Goal: Task Accomplishment & Management: Manage account settings

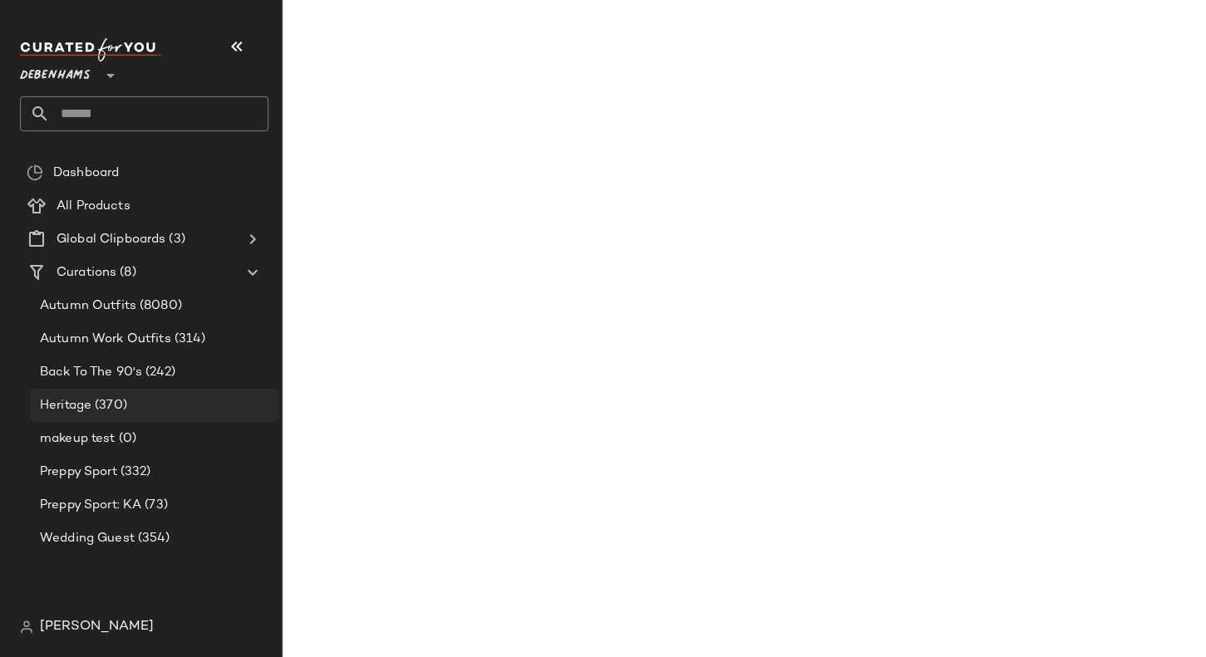
click at [156, 405] on div "Heritage (370)" at bounding box center [154, 405] width 238 height 19
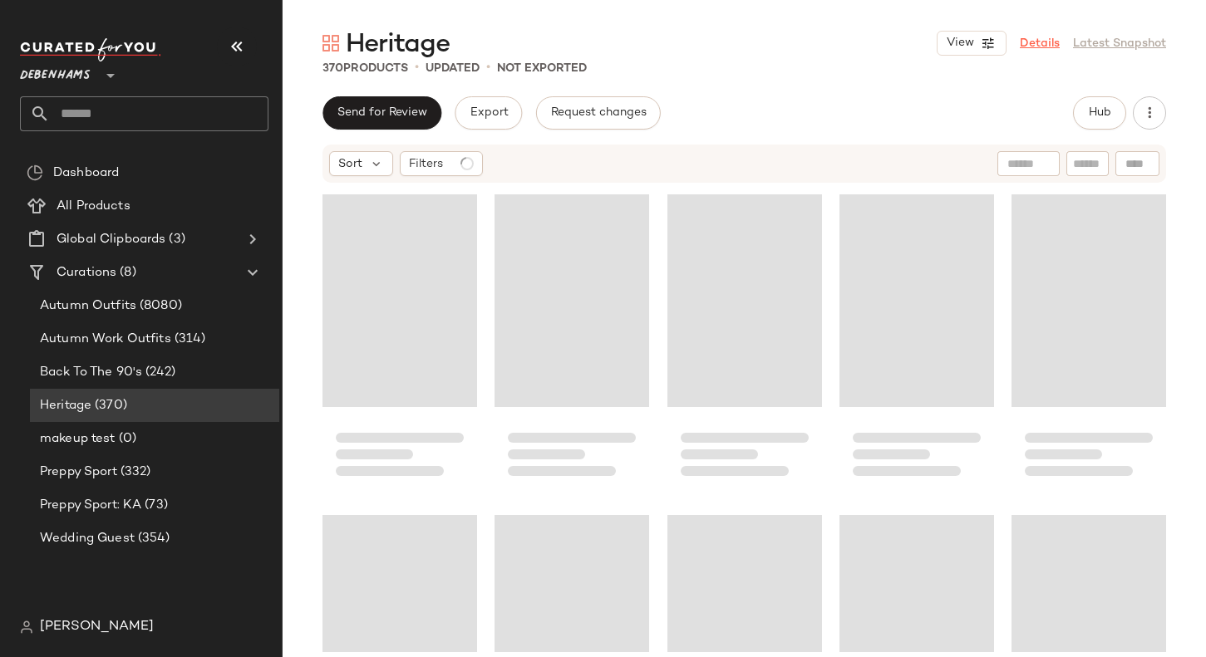
click at [1048, 40] on link "Details" at bounding box center [1040, 43] width 40 height 17
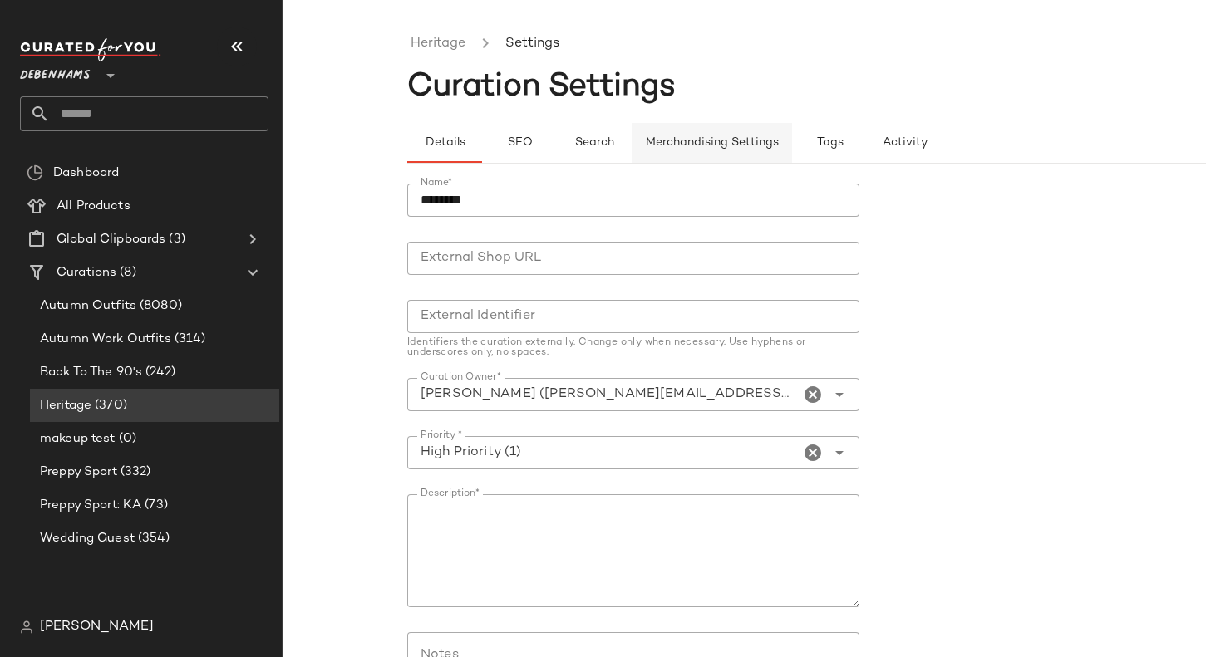
click at [754, 150] on button "Merchandising Settings" at bounding box center [711, 143] width 160 height 40
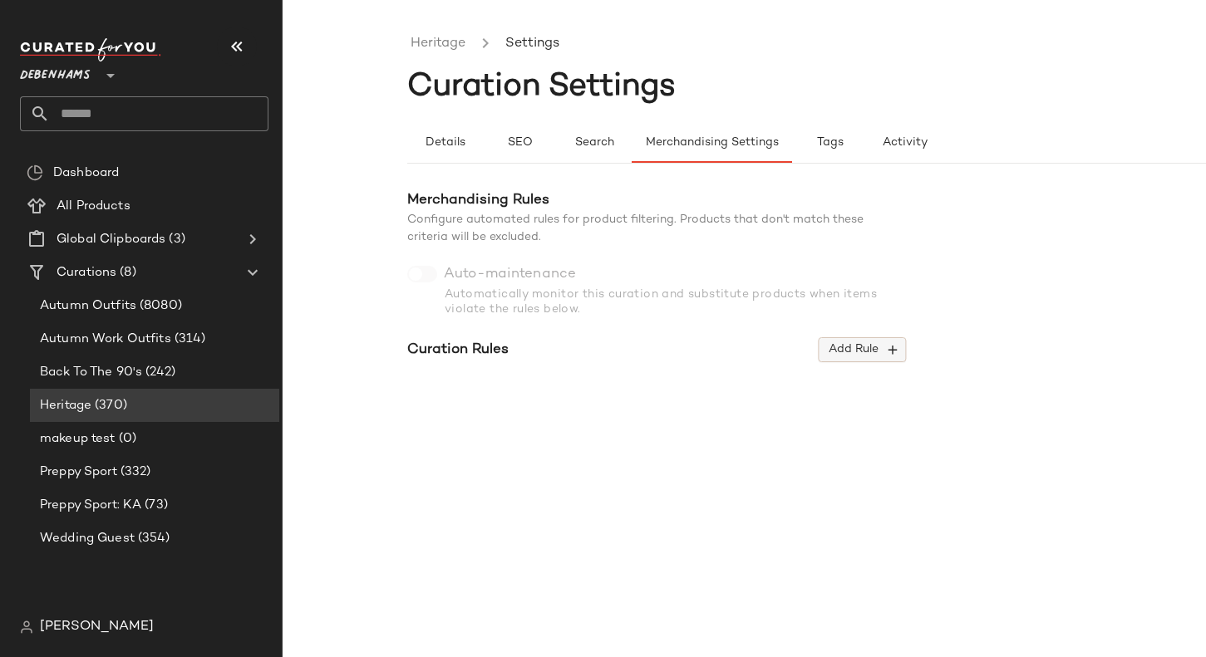
click at [875, 356] on span "Add Rule" at bounding box center [862, 349] width 69 height 15
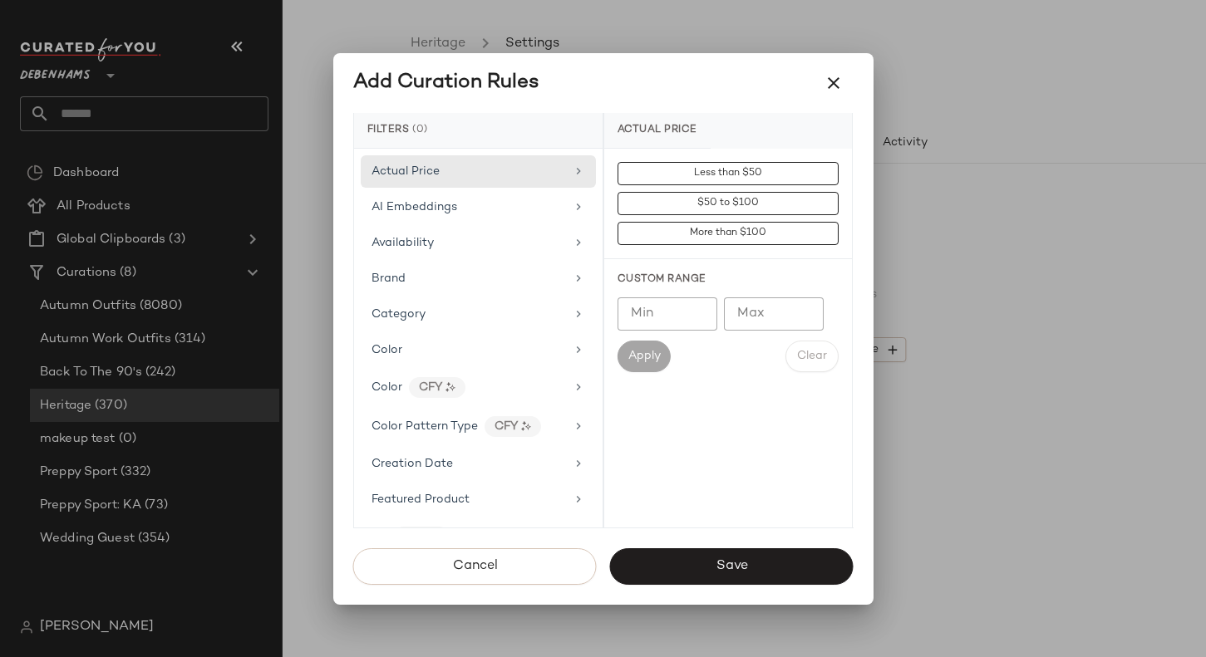
click at [1054, 253] on div at bounding box center [603, 328] width 1206 height 657
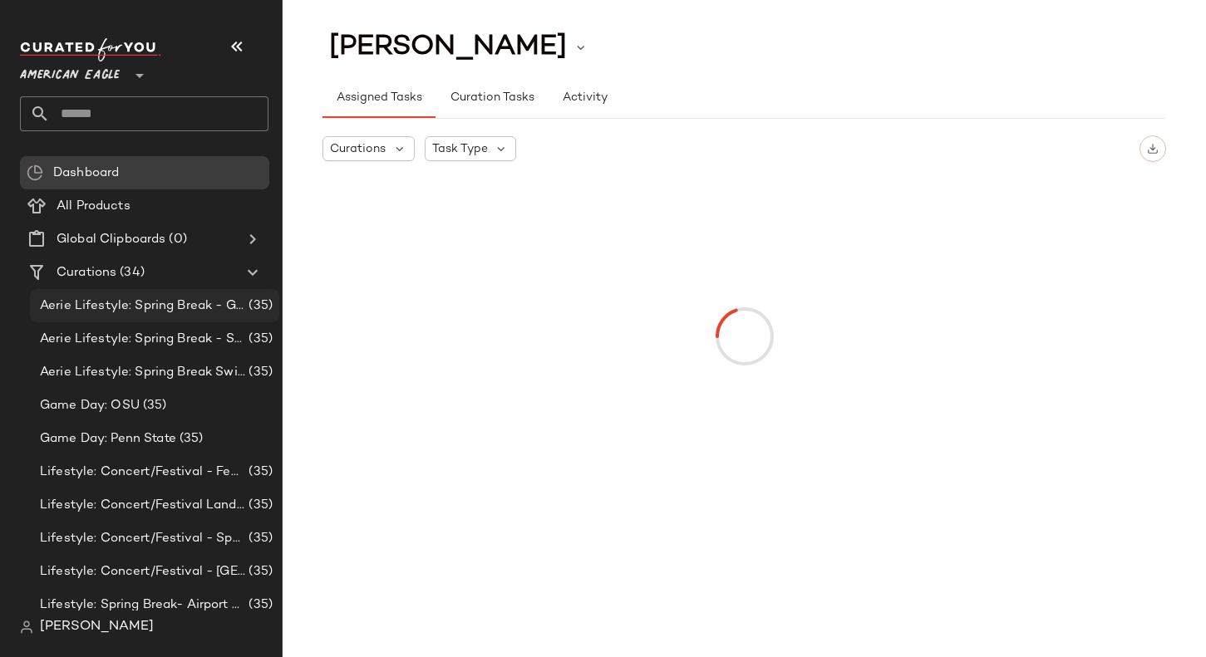
click at [184, 307] on span "Aerie Lifestyle: Spring Break - Girly/Femme" at bounding box center [142, 306] width 205 height 19
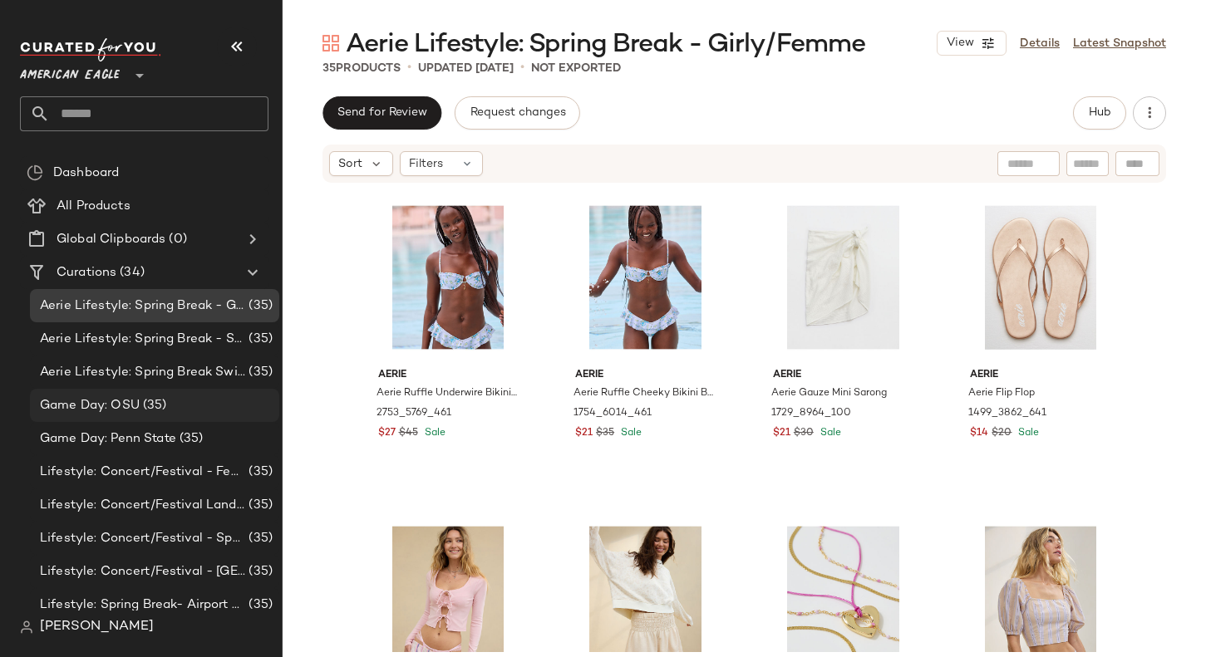
click at [225, 400] on div "Game Day: OSU (35)" at bounding box center [154, 405] width 238 height 19
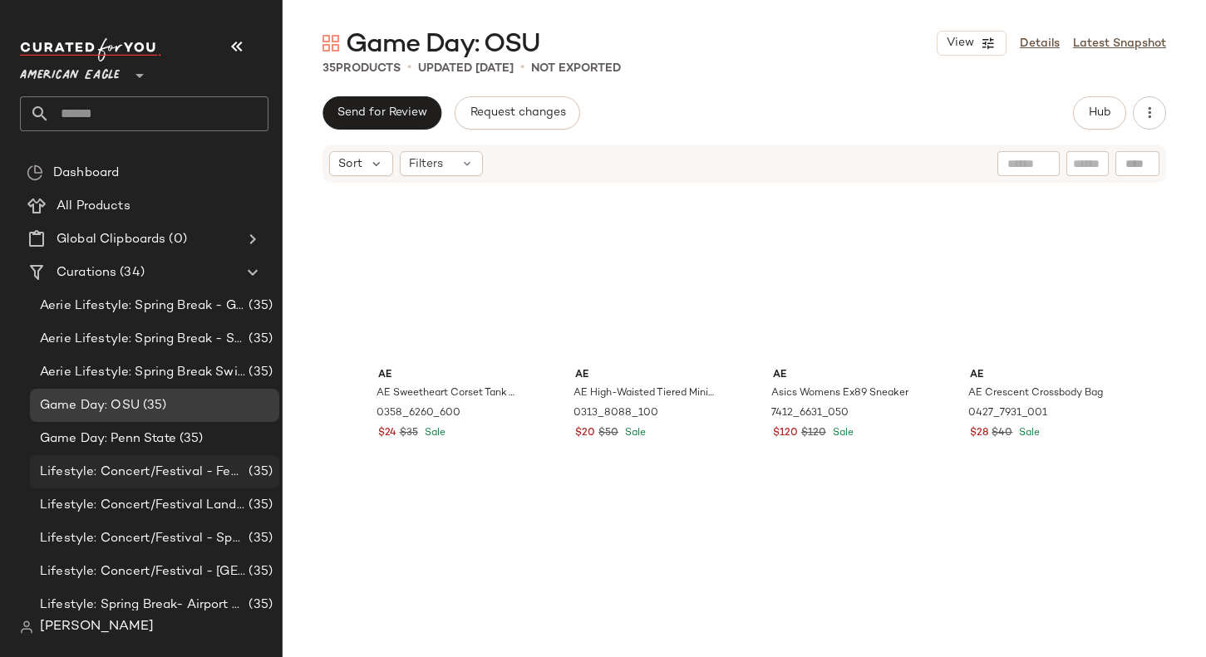
click at [193, 472] on span "Lifestyle: Concert/Festival - Femme" at bounding box center [142, 472] width 205 height 19
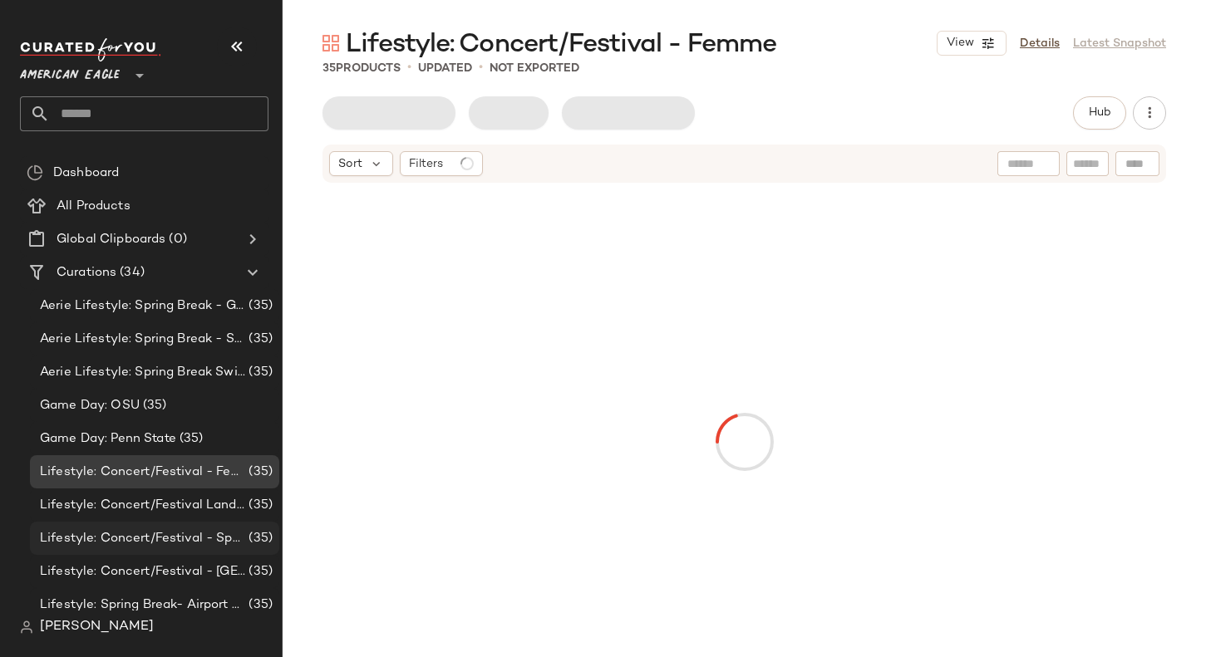
click at [187, 550] on div "Lifestyle: Concert/Festival - Sporty (35)" at bounding box center [154, 538] width 249 height 33
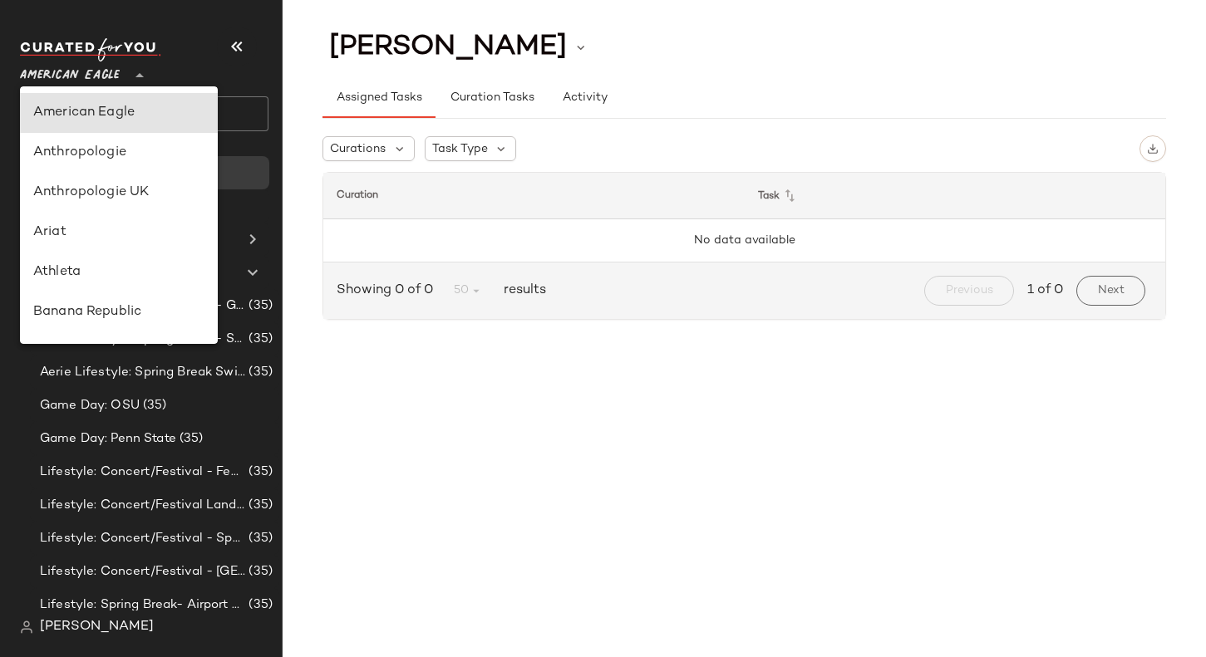
click at [119, 61] on span "American Eagle" at bounding box center [70, 72] width 100 height 30
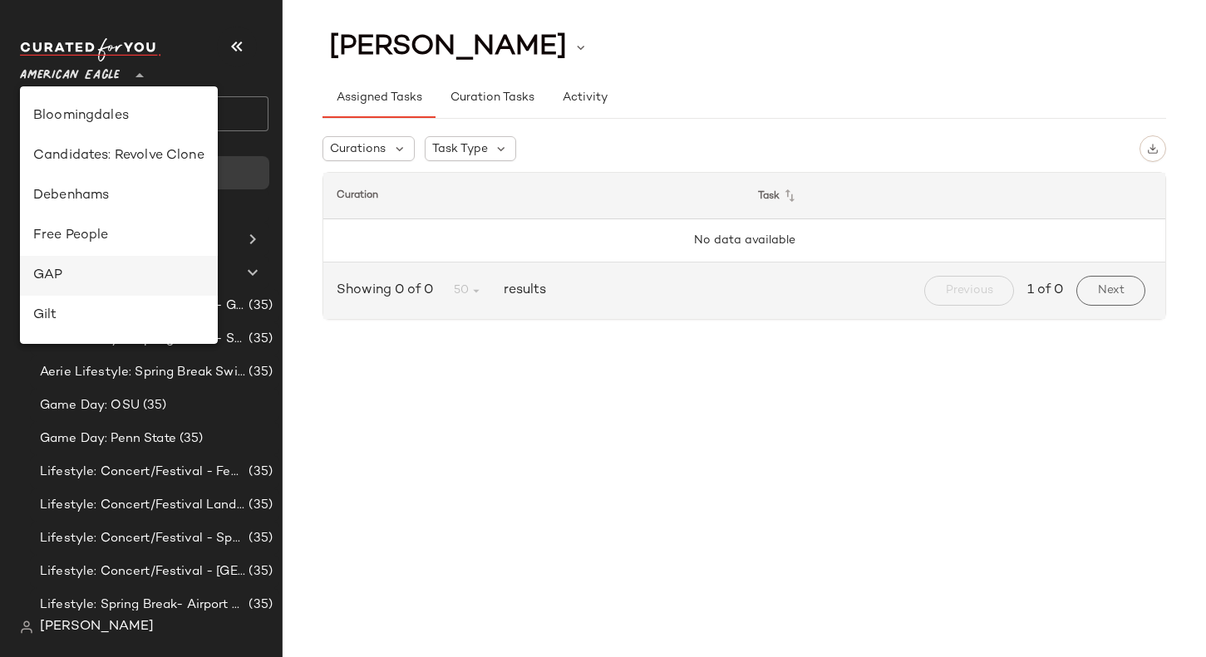
scroll to position [237, 0]
click at [130, 178] on div "Debenhams" at bounding box center [119, 195] width 198 height 40
type input "**"
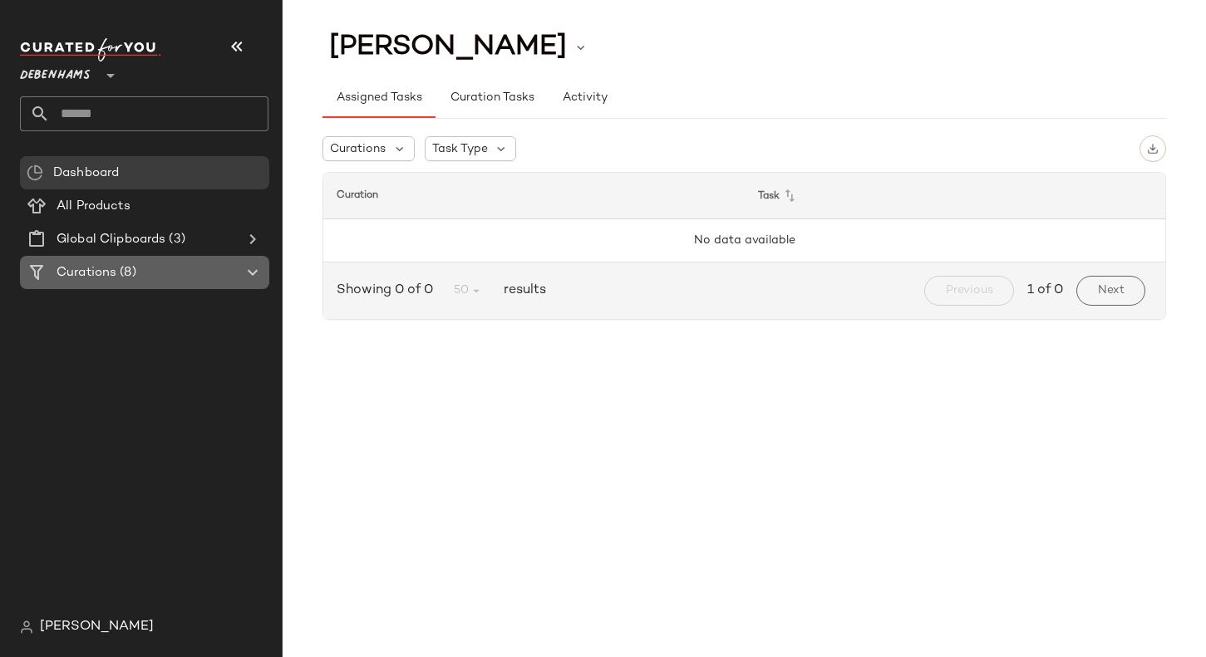
click at [124, 278] on span "(8)" at bounding box center [125, 272] width 19 height 19
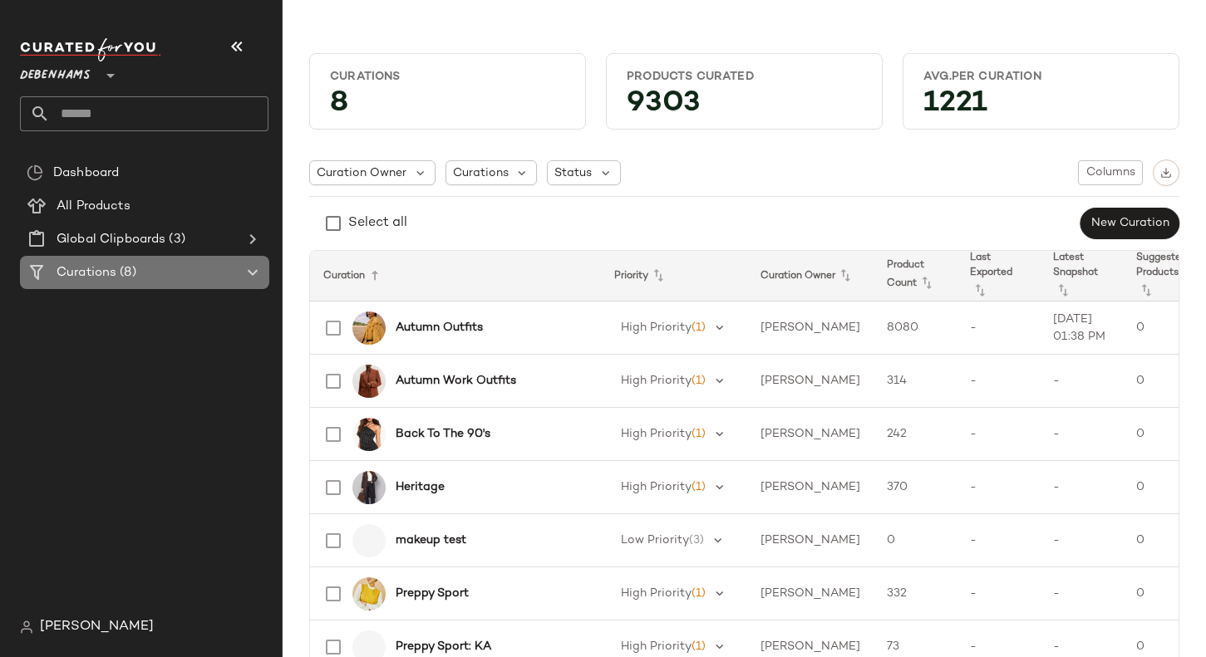
click at [170, 275] on div "Curations (8)" at bounding box center [146, 272] width 188 height 19
click at [418, 322] on b "Autumn Outfits" at bounding box center [439, 327] width 87 height 17
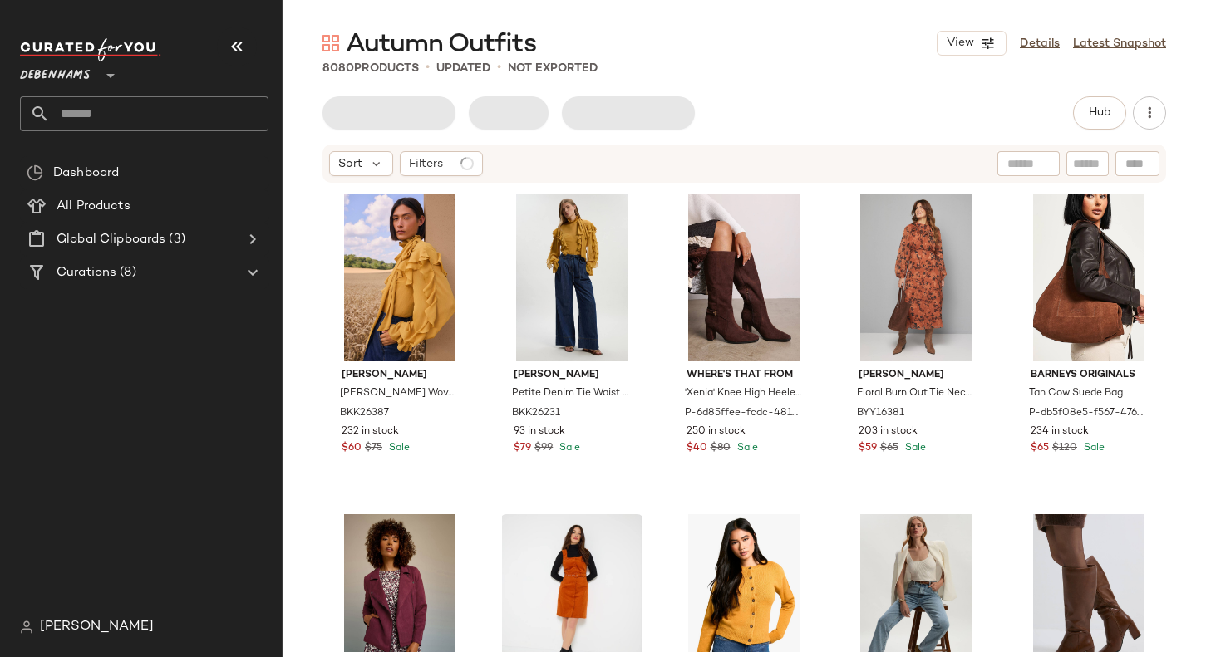
click at [1132, 119] on div "Hub" at bounding box center [1119, 112] width 93 height 33
click at [1117, 118] on button "Hub" at bounding box center [1099, 112] width 53 height 33
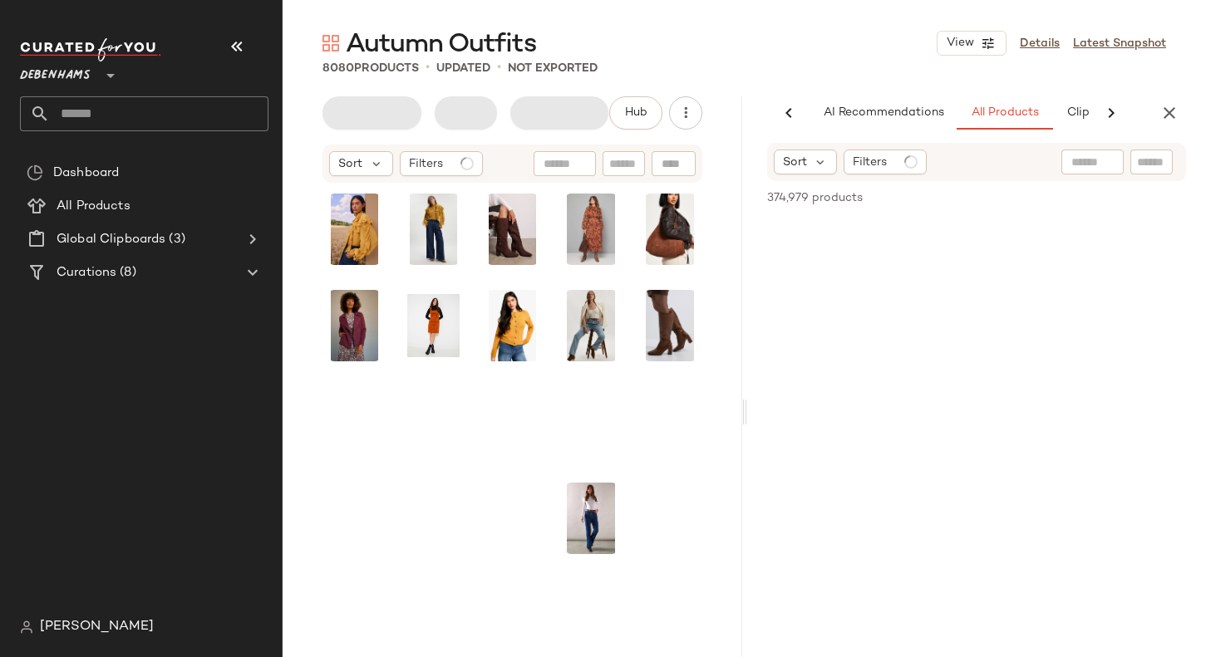
scroll to position [0, 111]
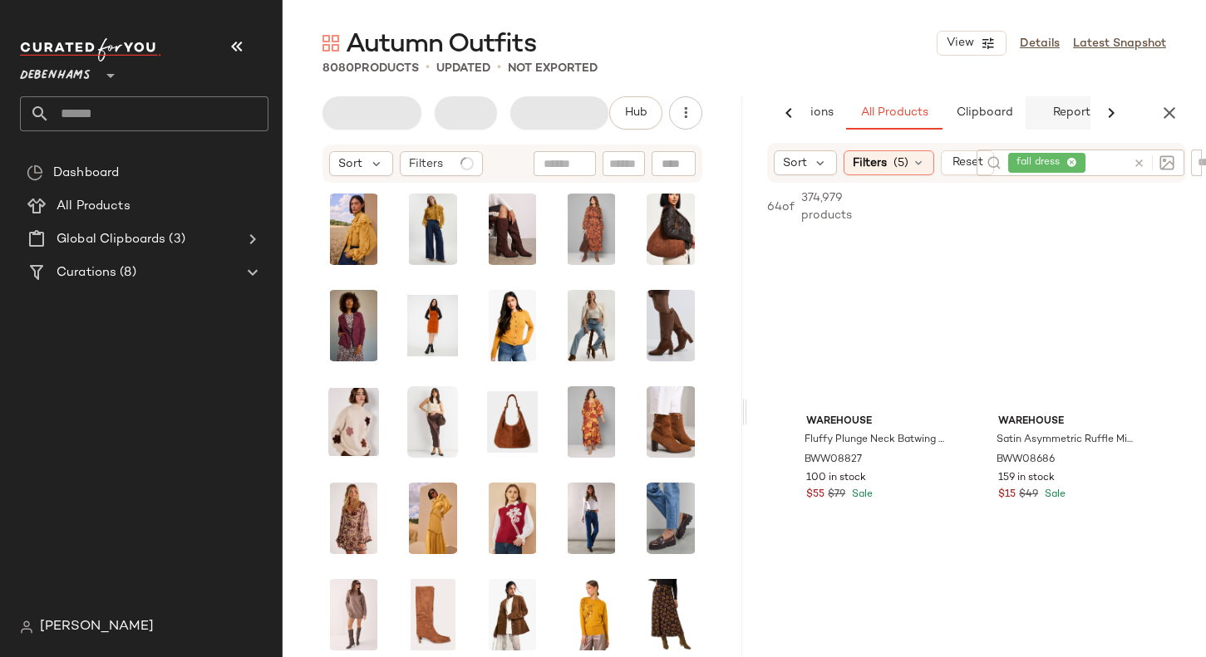
click at [1051, 115] on span "Reports" at bounding box center [1073, 112] width 44 height 13
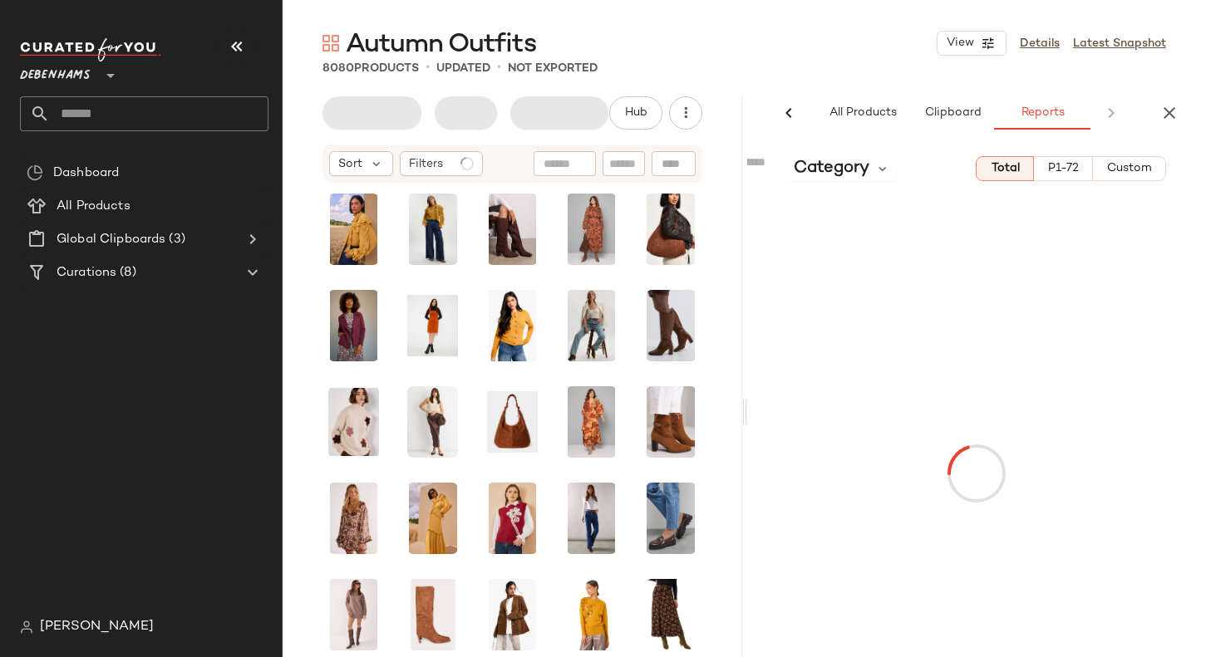
scroll to position [0, 142]
click at [859, 157] on span "Category" at bounding box center [832, 168] width 76 height 25
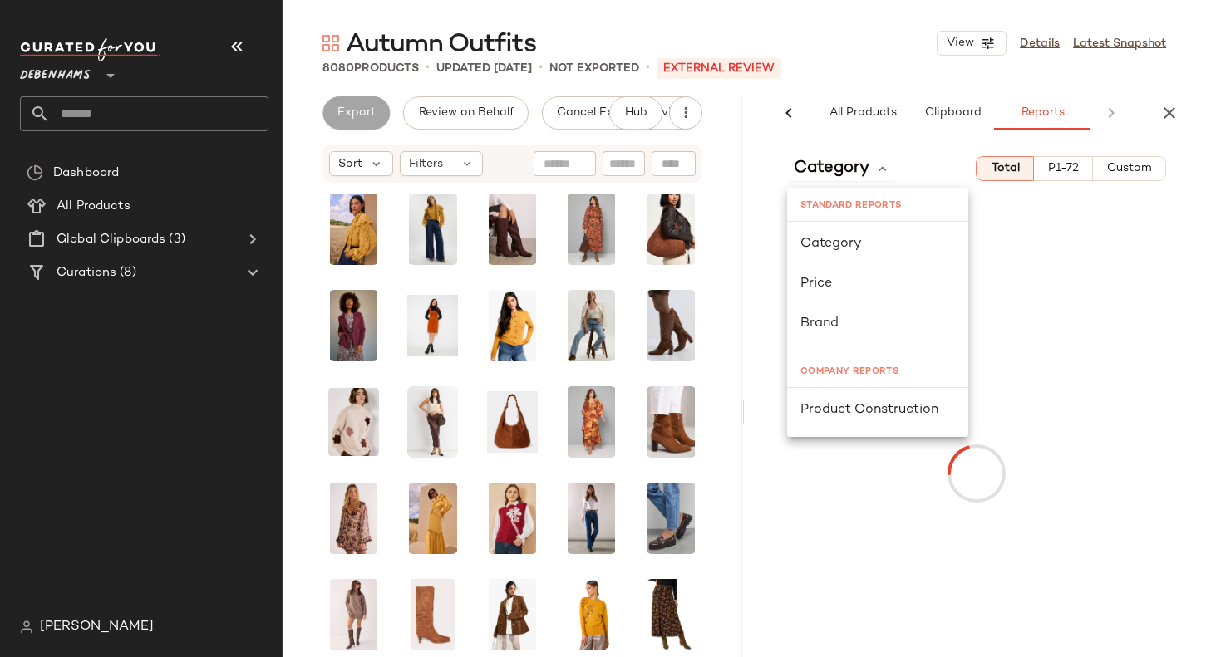
click at [860, 65] on div "8080 Products • updated Sep 11th • Not Exported • External REVIEW" at bounding box center [744, 68] width 923 height 17
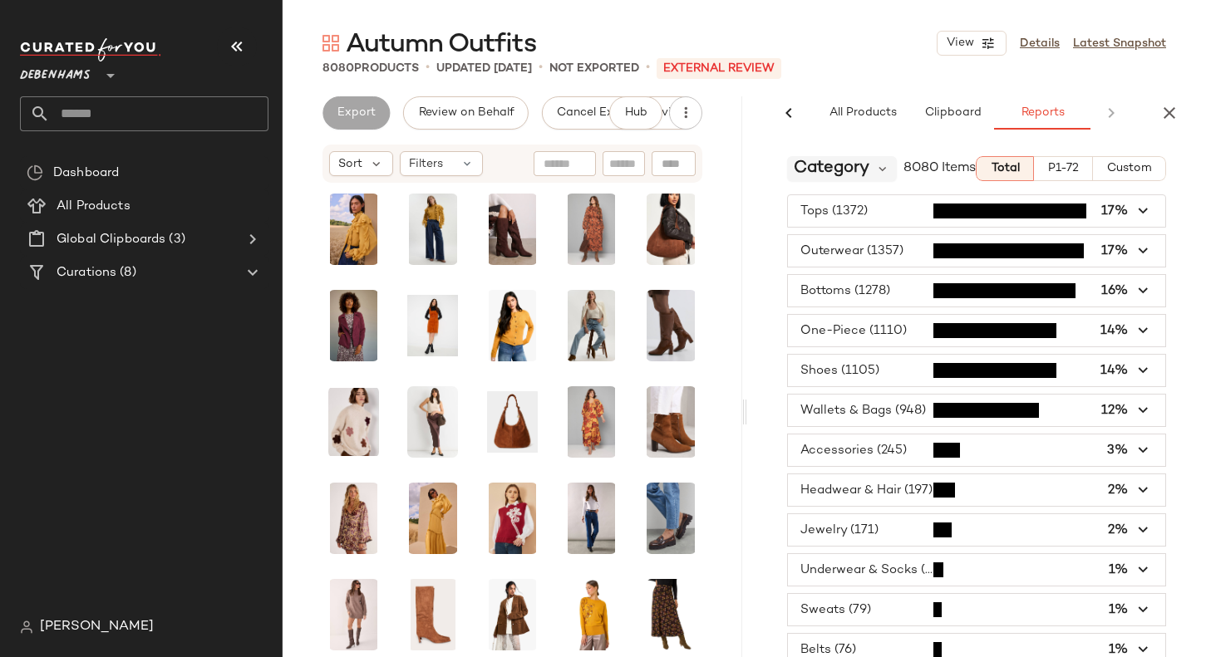
click at [862, 176] on span "Category" at bounding box center [832, 168] width 76 height 25
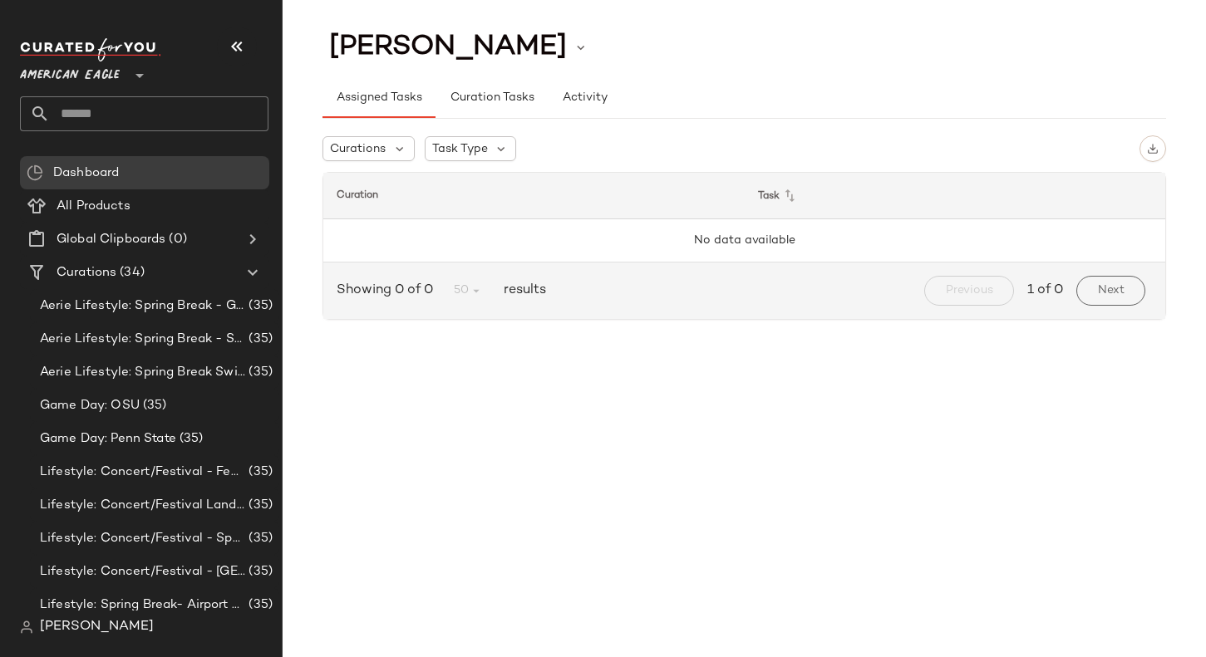
click at [92, 612] on div "[PERSON_NAME]" at bounding box center [151, 627] width 262 height 33
click at [91, 620] on span "[PERSON_NAME]" at bounding box center [97, 627] width 114 height 20
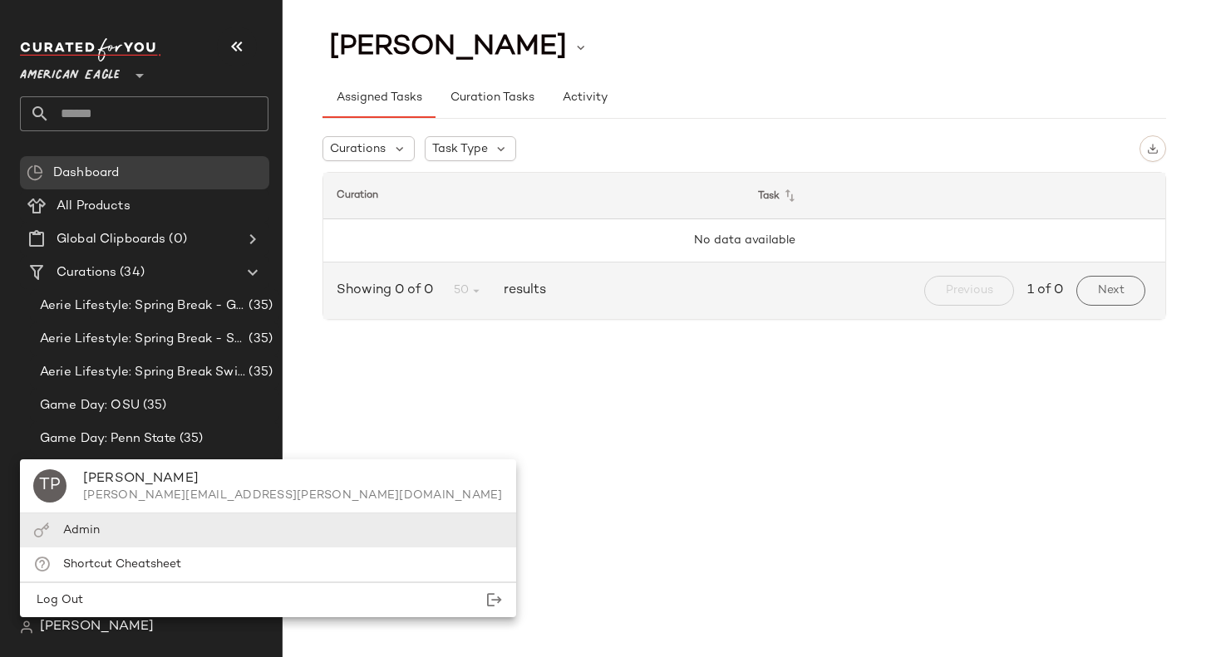
click at [102, 538] on div "Admin" at bounding box center [268, 531] width 496 height 34
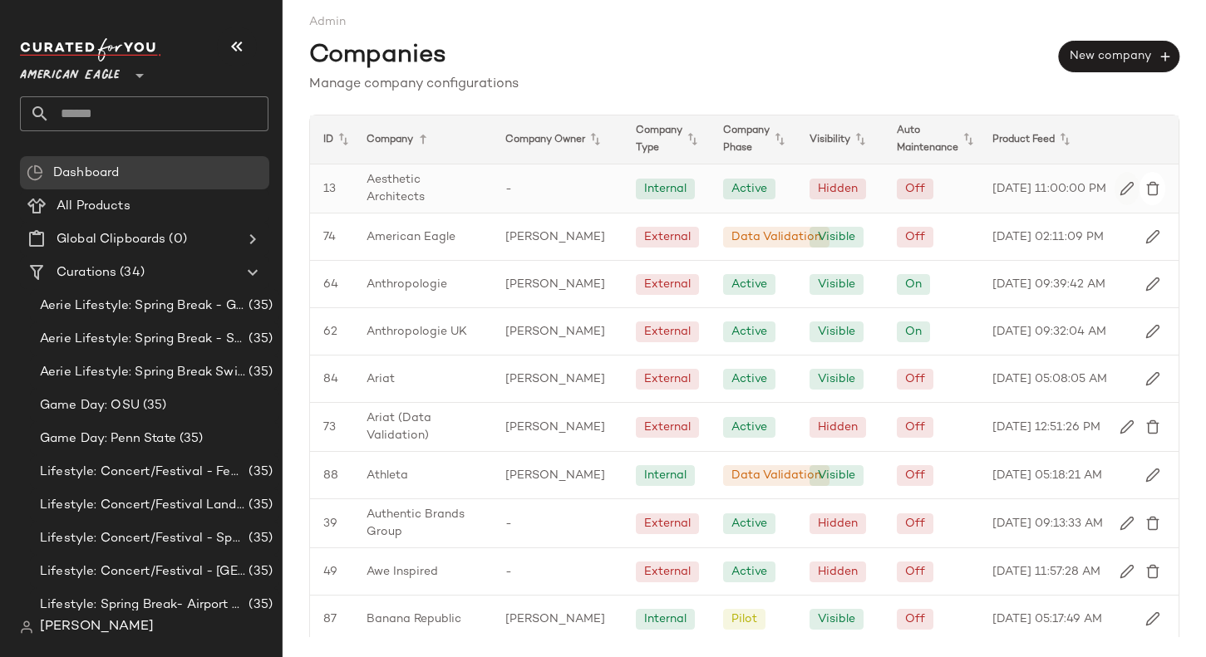
click at [1114, 189] on button "button" at bounding box center [1127, 188] width 26 height 33
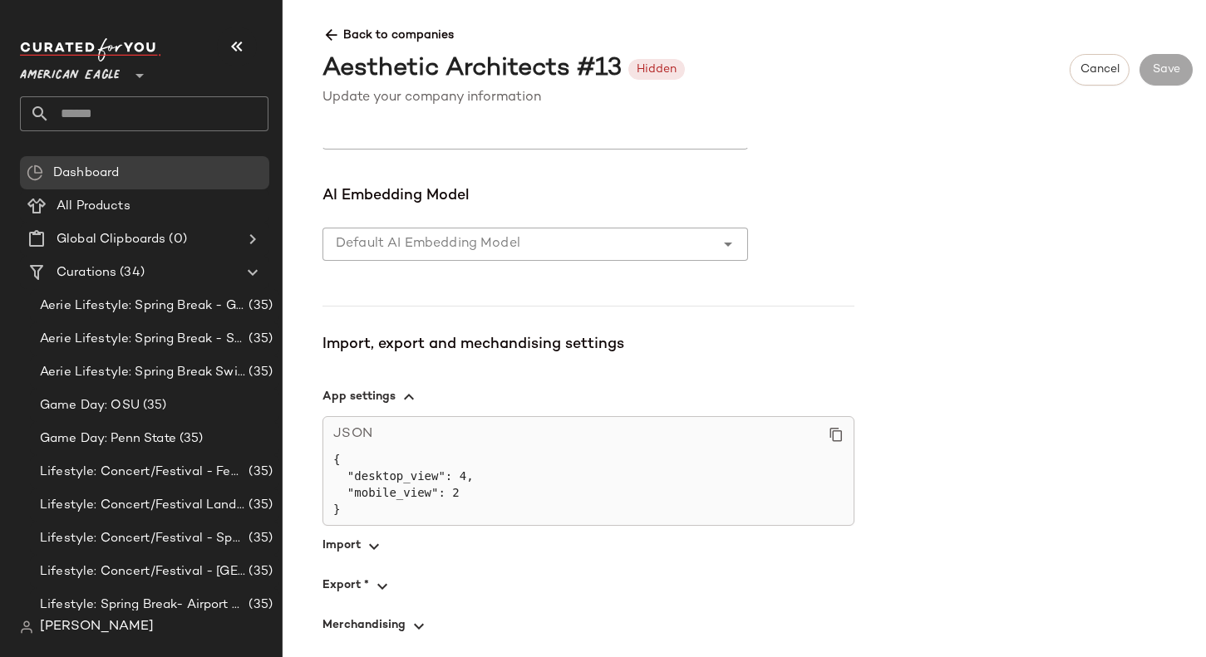
scroll to position [1051, 0]
